Goal: Navigation & Orientation: Find specific page/section

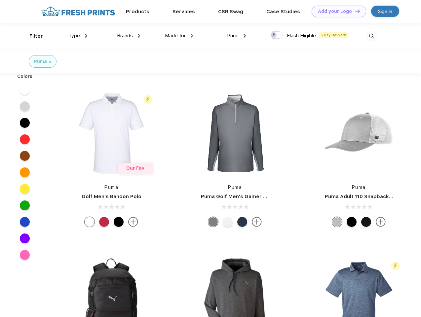
click at [336, 11] on link "Add your Logo Design Tool" at bounding box center [338, 12] width 54 height 12
click at [0, 0] on div "Design Tool" at bounding box center [0, 0] width 0 height 0
click at [354, 11] on link "Add your Logo Design Tool" at bounding box center [338, 12] width 54 height 12
click at [32, 36] on div "Filter" at bounding box center [36, 36] width 14 height 8
click at [78, 36] on span "Type" at bounding box center [74, 36] width 12 height 6
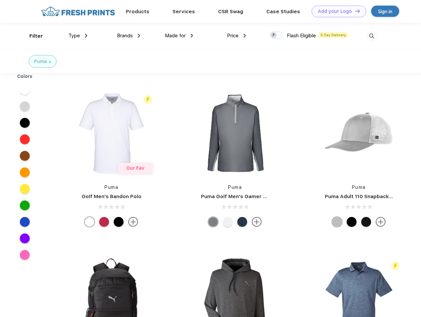
click at [128, 36] on span "Brands" at bounding box center [125, 36] width 16 height 6
click at [179, 36] on span "Made for" at bounding box center [175, 36] width 21 height 6
click at [236, 36] on span "Price" at bounding box center [233, 36] width 12 height 6
click at [276, 35] on div at bounding box center [275, 34] width 13 height 7
click at [274, 35] on input "checkbox" at bounding box center [271, 33] width 4 height 4
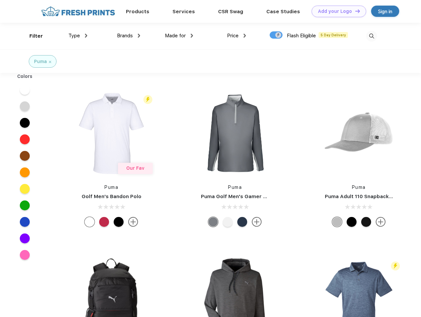
click at [371, 36] on img at bounding box center [371, 36] width 11 height 11
